Goal: Obtain resource: Obtain resource

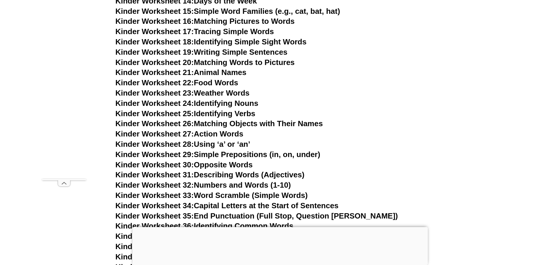
scroll to position [331, 0]
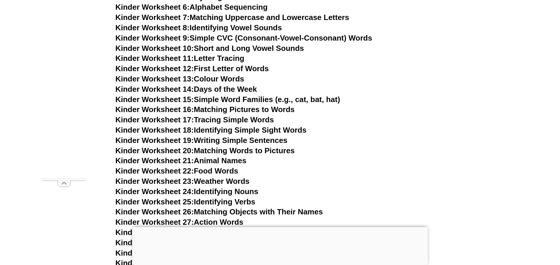
click at [223, 70] on link "Kinder Worksheet 12: First Letter of Words" at bounding box center [191, 68] width 153 height 9
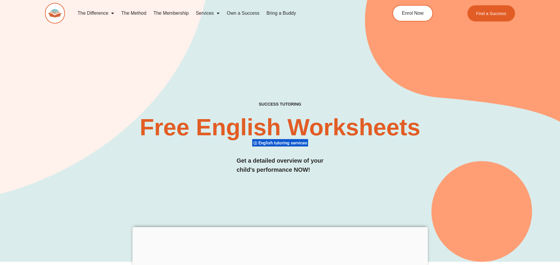
scroll to position [59, 0]
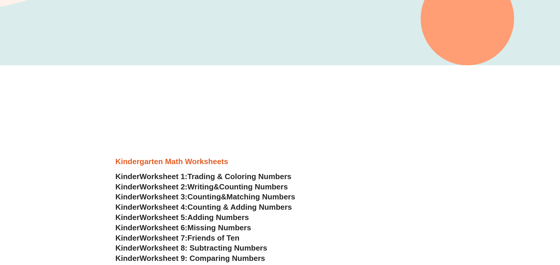
scroll to position [294, 0]
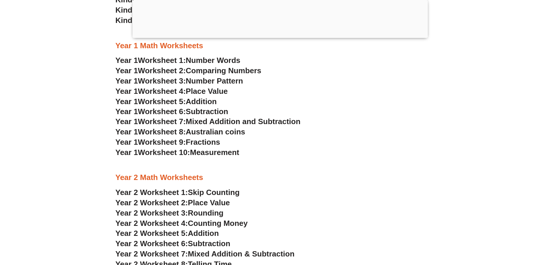
scroll to position [292, 0]
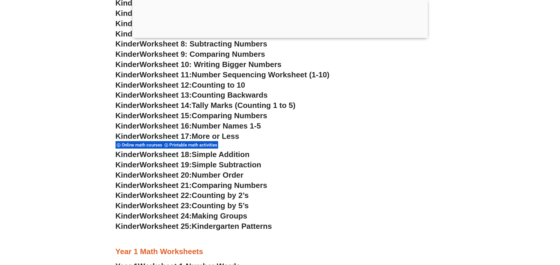
scroll to position [409, 0]
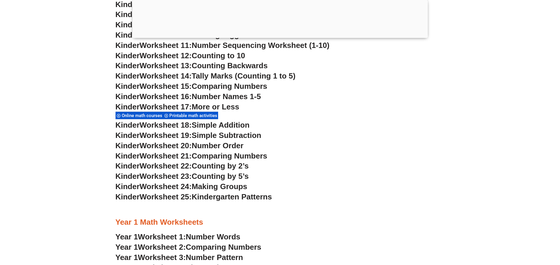
click at [223, 126] on span "Simple Addition" at bounding box center [221, 124] width 58 height 9
click at [137, 100] on span "Kinder" at bounding box center [127, 96] width 24 height 9
click at [317, 114] on div "Kinder Worksheet 17: More or Less Online math courses Printable math activities" at bounding box center [279, 111] width 329 height 18
click at [205, 117] on span "Printable math activities" at bounding box center [194, 115] width 50 height 5
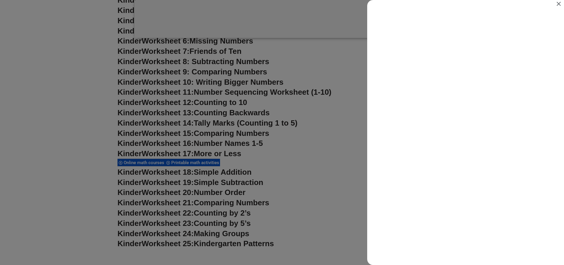
scroll to position [0, 0]
click at [555, 4] on icon "Close" at bounding box center [558, 3] width 7 height 7
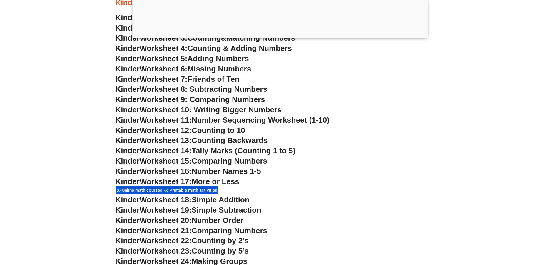
scroll to position [409, 0]
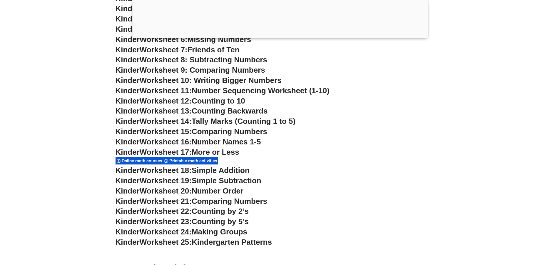
click at [227, 173] on span "Simple Addition" at bounding box center [221, 170] width 58 height 9
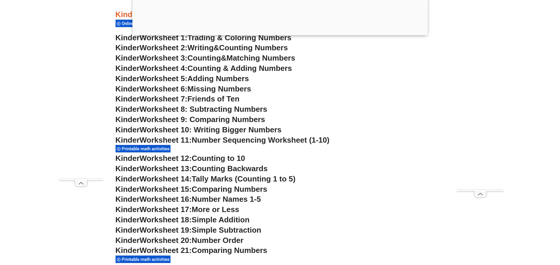
scroll to position [321, 0]
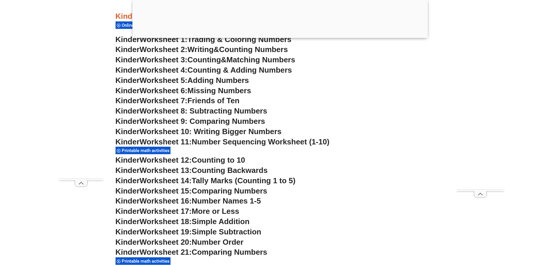
click at [155, 152] on span "Printable math activities" at bounding box center [147, 150] width 50 height 5
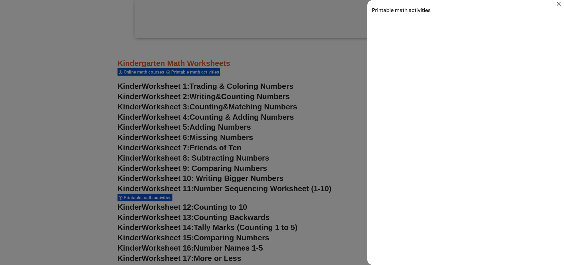
scroll to position [0, 0]
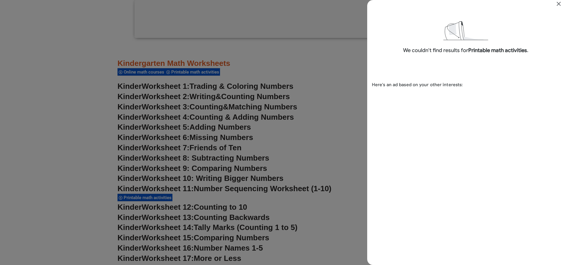
click at [556, 1] on icon "Close" at bounding box center [558, 3] width 7 height 7
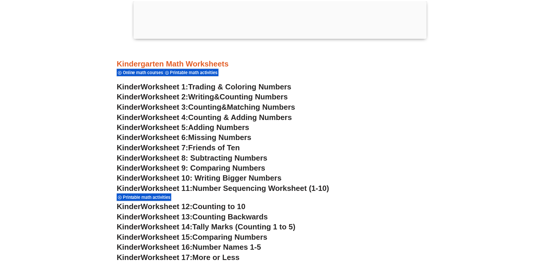
scroll to position [321, 0]
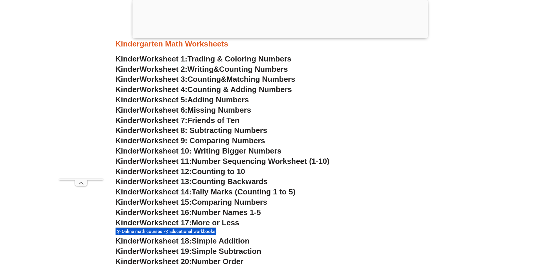
scroll to position [292, 0]
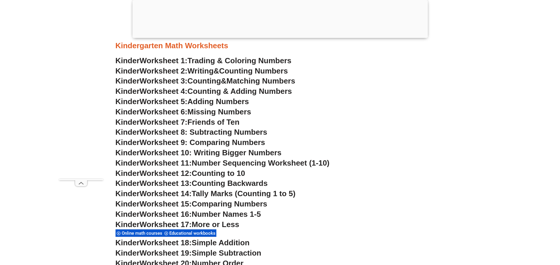
click at [187, 103] on span "Worksheet 5:" at bounding box center [164, 101] width 48 height 9
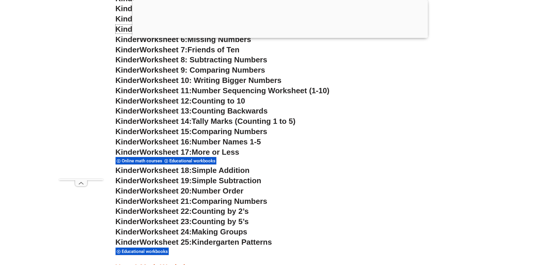
scroll to position [321, 0]
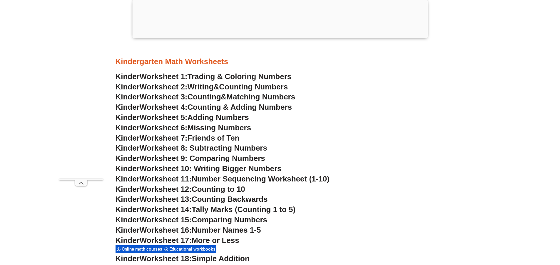
click at [212, 139] on span "Friends of Ten" at bounding box center [213, 137] width 52 height 9
